Goal: Go to known website: Access a specific website the user already knows

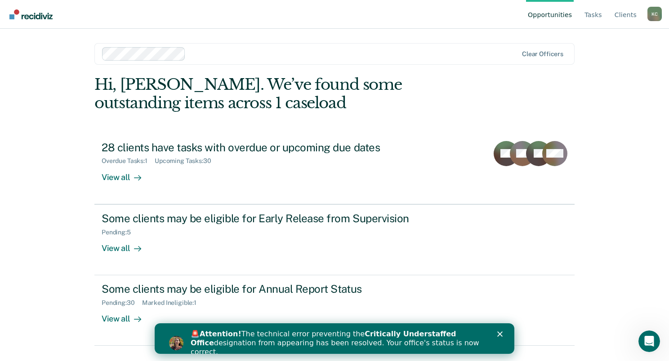
click at [501, 334] on icon "Close" at bounding box center [499, 334] width 5 height 5
